Goal: Information Seeking & Learning: Find specific fact

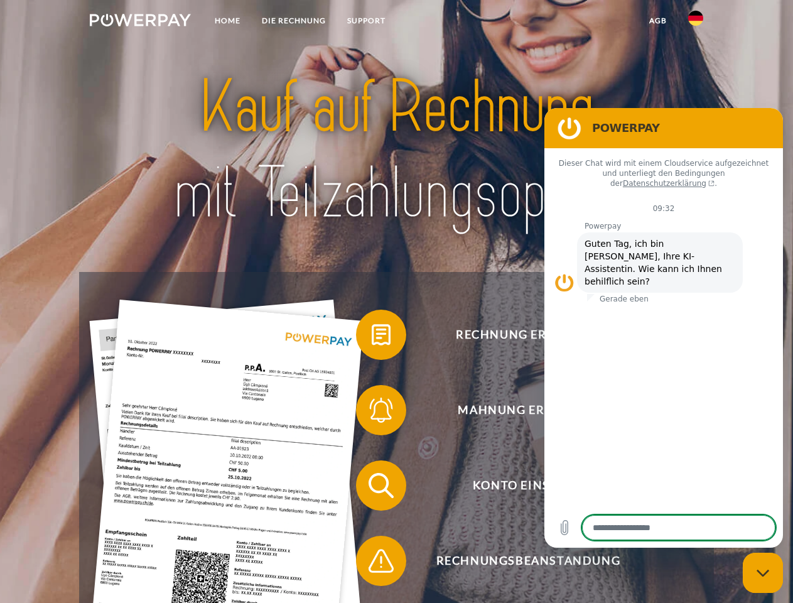
click at [140, 22] on img at bounding box center [140, 20] width 101 height 13
click at [696, 22] on img at bounding box center [696, 18] width 15 height 15
click at [658, 21] on link "agb" at bounding box center [658, 20] width 39 height 23
click at [372, 337] on span at bounding box center [362, 334] width 63 height 63
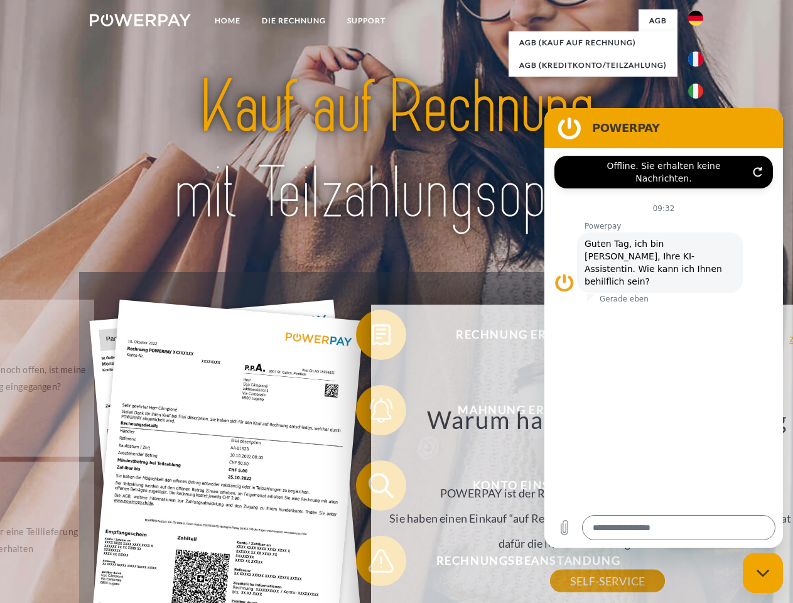
click at [372, 488] on div "Rechnung erhalten? Mahnung erhalten? Konto einsehen" at bounding box center [396, 523] width 634 height 503
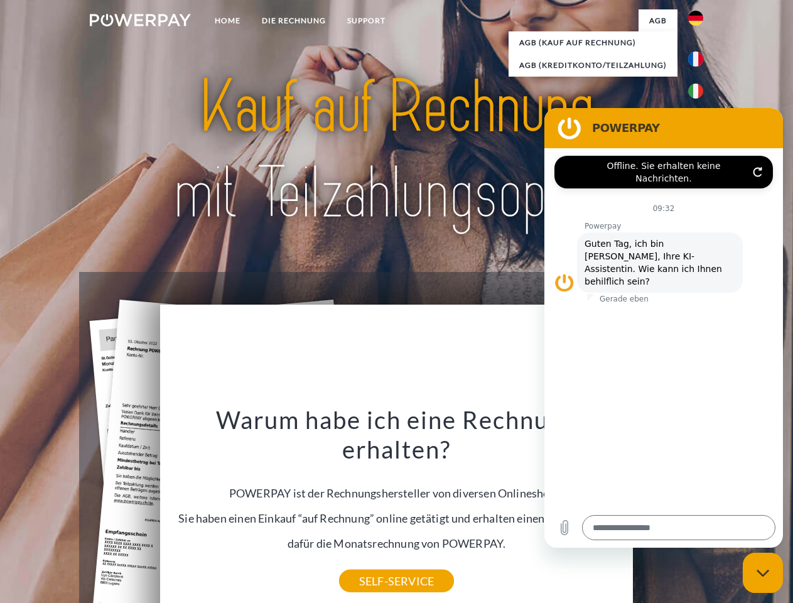
click at [372, 563] on div "Warum habe ich eine Rechnung erhalten? POWERPAY ist der Rechnungshersteller von…" at bounding box center [397, 493] width 459 height 177
click at [763, 573] on icon "Messaging-Fenster schließen" at bounding box center [763, 573] width 13 height 8
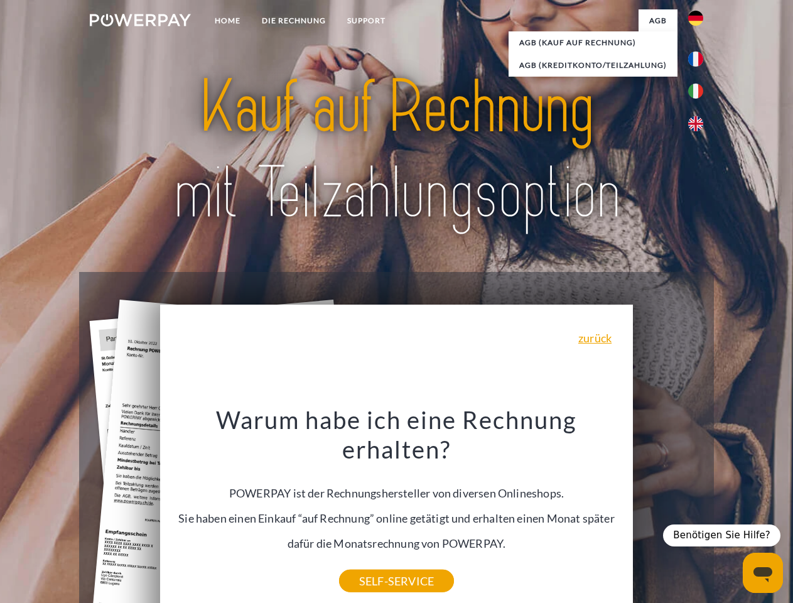
type textarea "*"
